Goal: Task Accomplishment & Management: Manage account settings

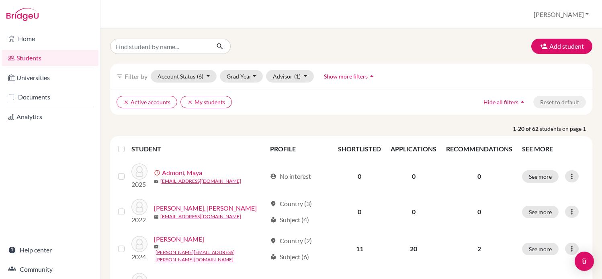
click at [134, 78] on span "Filter by" at bounding box center [136, 76] width 23 height 8
click at [141, 71] on div "filter_list Filter by Account Status (6) Active accounts done Archived accounts…" at bounding box center [351, 76] width 483 height 25
click at [250, 76] on button "Grad Year" at bounding box center [241, 76] width 43 height 12
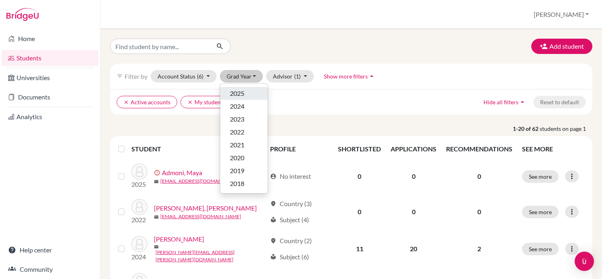
click at [243, 97] on span "2025" at bounding box center [237, 93] width 14 height 10
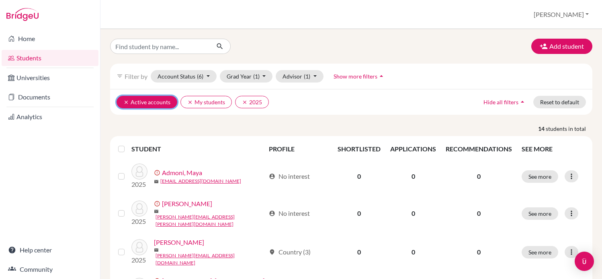
click at [124, 100] on icon "clear" at bounding box center [126, 102] width 6 height 6
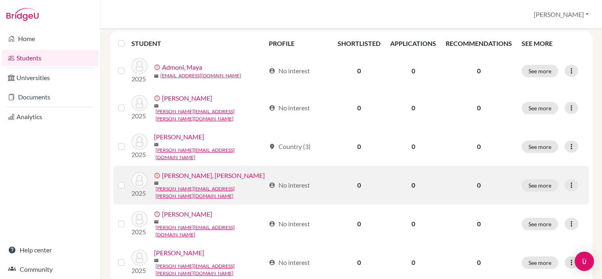
scroll to position [109, 0]
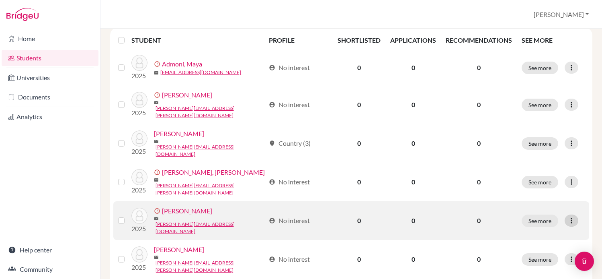
click at [573, 216] on icon at bounding box center [572, 220] width 8 height 8
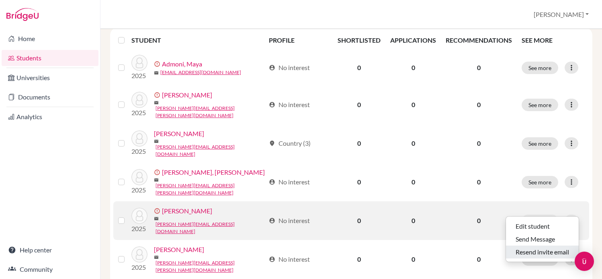
click at [540, 249] on button "Resend invite email" at bounding box center [542, 251] width 73 height 13
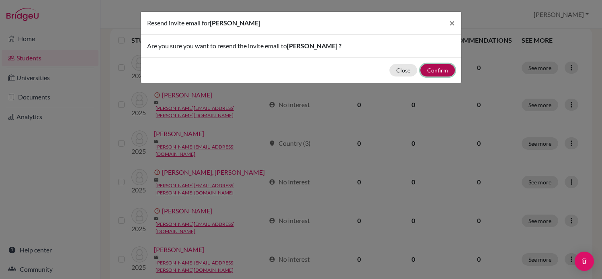
click at [434, 68] on button "Confirm" at bounding box center [438, 70] width 35 height 12
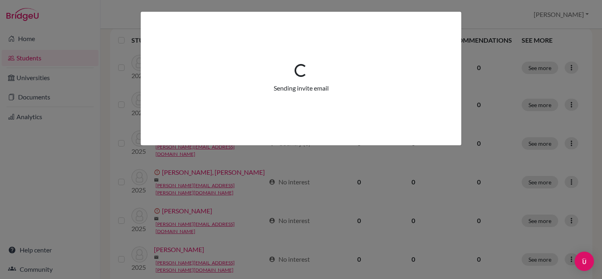
scroll to position [137, 0]
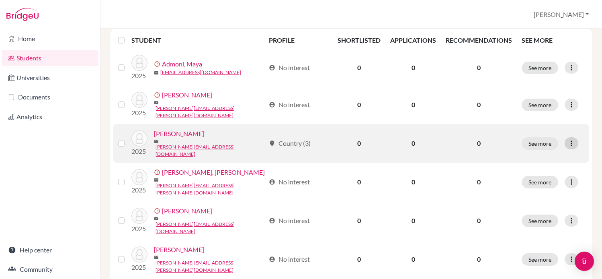
click at [579, 137] on div at bounding box center [572, 143] width 14 height 12
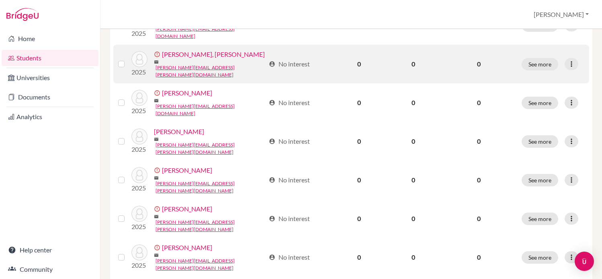
scroll to position [258, 0]
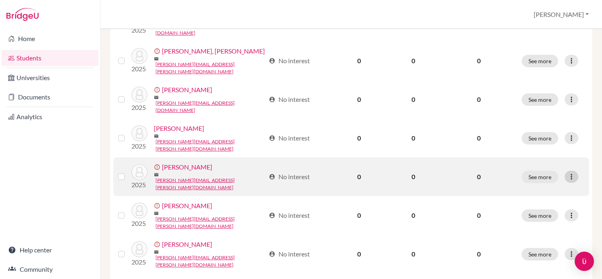
click at [578, 171] on div at bounding box center [572, 177] width 14 height 12
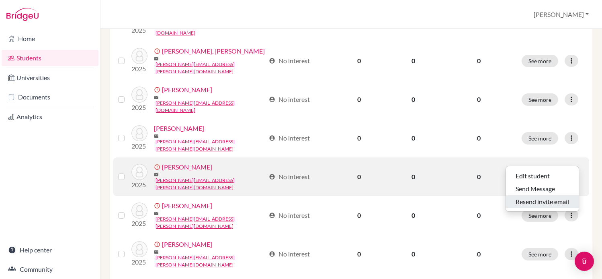
click at [534, 203] on button "Resend invite email" at bounding box center [542, 201] width 73 height 13
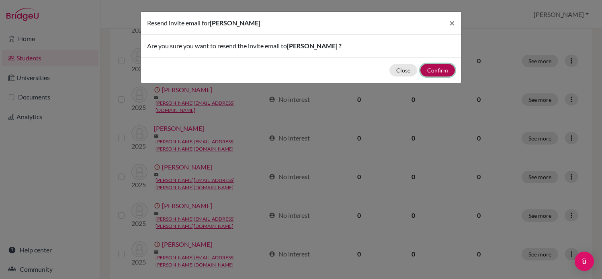
click at [437, 73] on button "Confirm" at bounding box center [438, 70] width 35 height 12
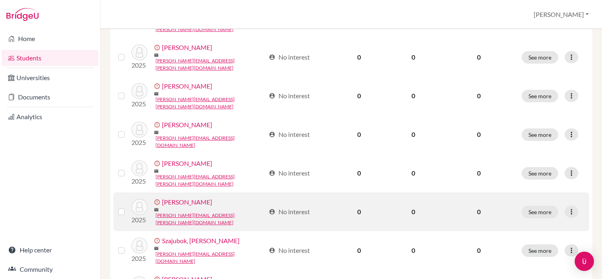
scroll to position [426, 0]
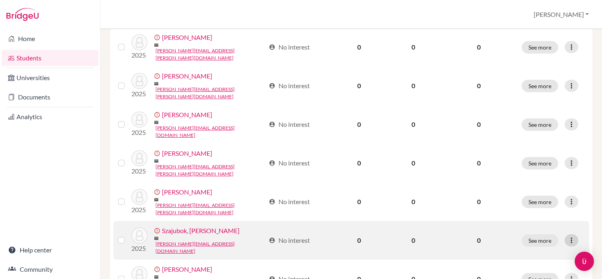
click at [573, 236] on icon at bounding box center [572, 240] width 8 height 8
click at [536, 247] on button "Resend invite email" at bounding box center [542, 245] width 73 height 13
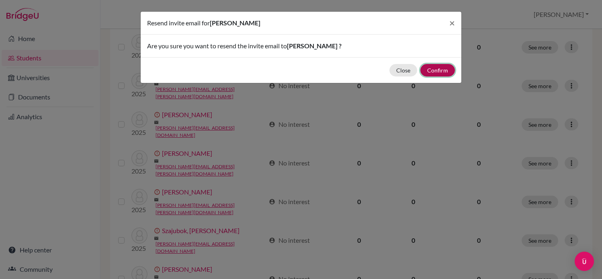
click at [444, 69] on button "Confirm" at bounding box center [438, 70] width 35 height 12
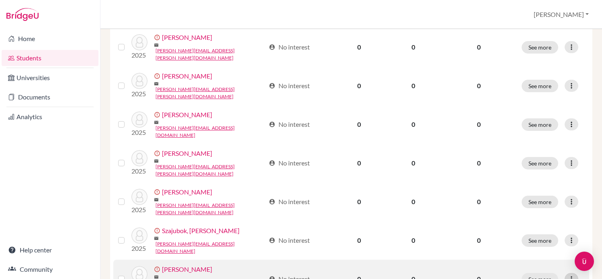
click at [571, 275] on icon at bounding box center [572, 279] width 8 height 8
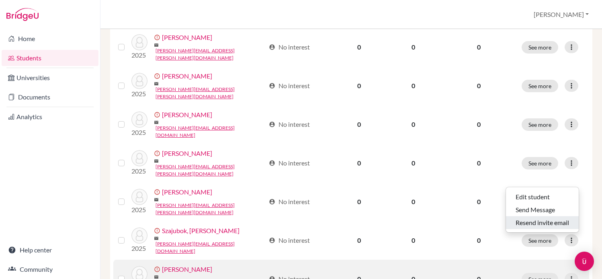
click at [545, 225] on button "Resend invite email" at bounding box center [542, 222] width 73 height 13
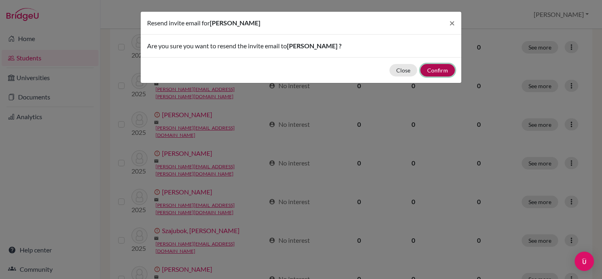
click at [442, 70] on button "Confirm" at bounding box center [438, 70] width 35 height 12
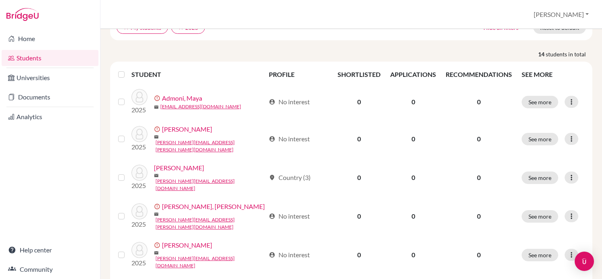
scroll to position [0, 0]
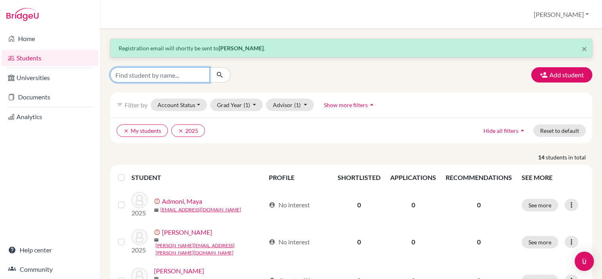
click at [173, 70] on input "Find student by name..." at bounding box center [160, 74] width 100 height 15
type input "[PERSON_NAME]"
click button "submit" at bounding box center [220, 74] width 21 height 15
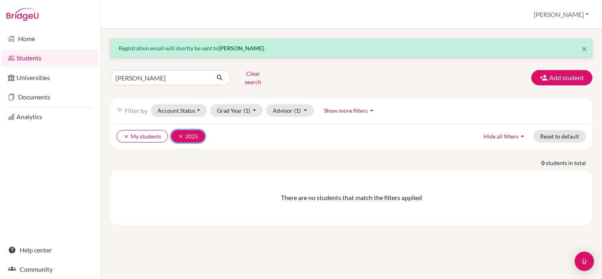
click at [177, 130] on button "clear 2025" at bounding box center [188, 136] width 34 height 12
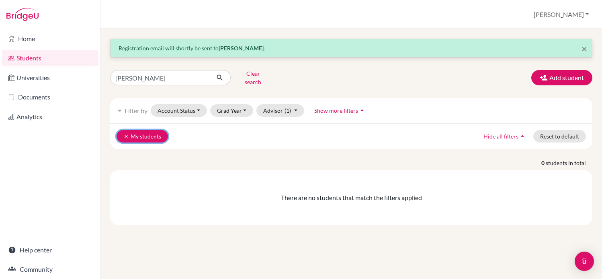
click at [127, 134] on icon "clear" at bounding box center [126, 137] width 6 height 6
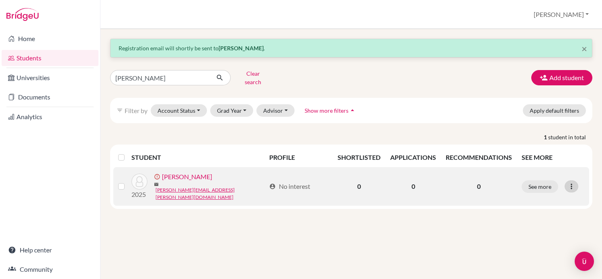
click at [569, 182] on icon at bounding box center [572, 186] width 8 height 8
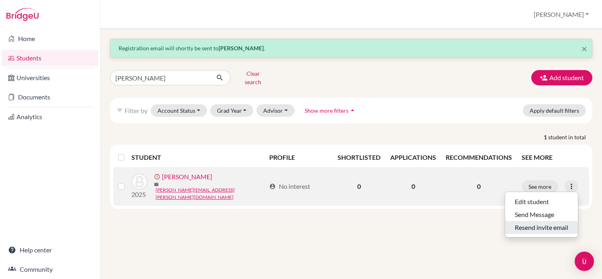
click at [542, 222] on button "Resend invite email" at bounding box center [542, 227] width 73 height 13
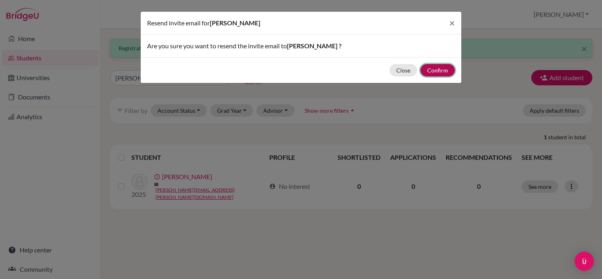
click at [439, 69] on button "Confirm" at bounding box center [438, 70] width 35 height 12
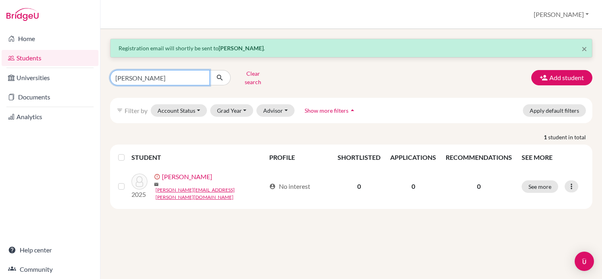
click at [176, 79] on input "[PERSON_NAME]" at bounding box center [160, 77] width 100 height 15
type input "[PERSON_NAME]"
click button "submit" at bounding box center [220, 77] width 21 height 15
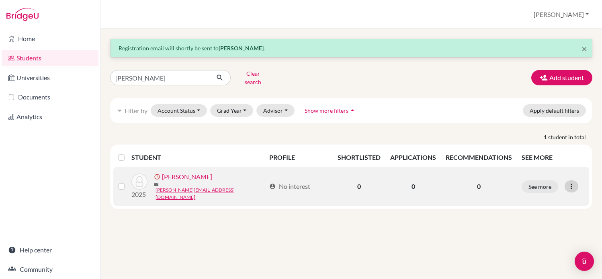
click at [573, 182] on icon at bounding box center [572, 186] width 8 height 8
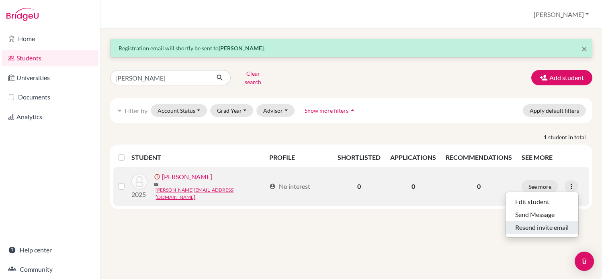
click at [553, 221] on button "Resend invite email" at bounding box center [542, 227] width 73 height 13
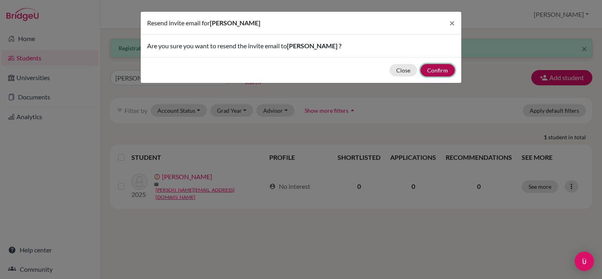
click at [447, 74] on button "Confirm" at bounding box center [438, 70] width 35 height 12
